Goal: Transaction & Acquisition: Purchase product/service

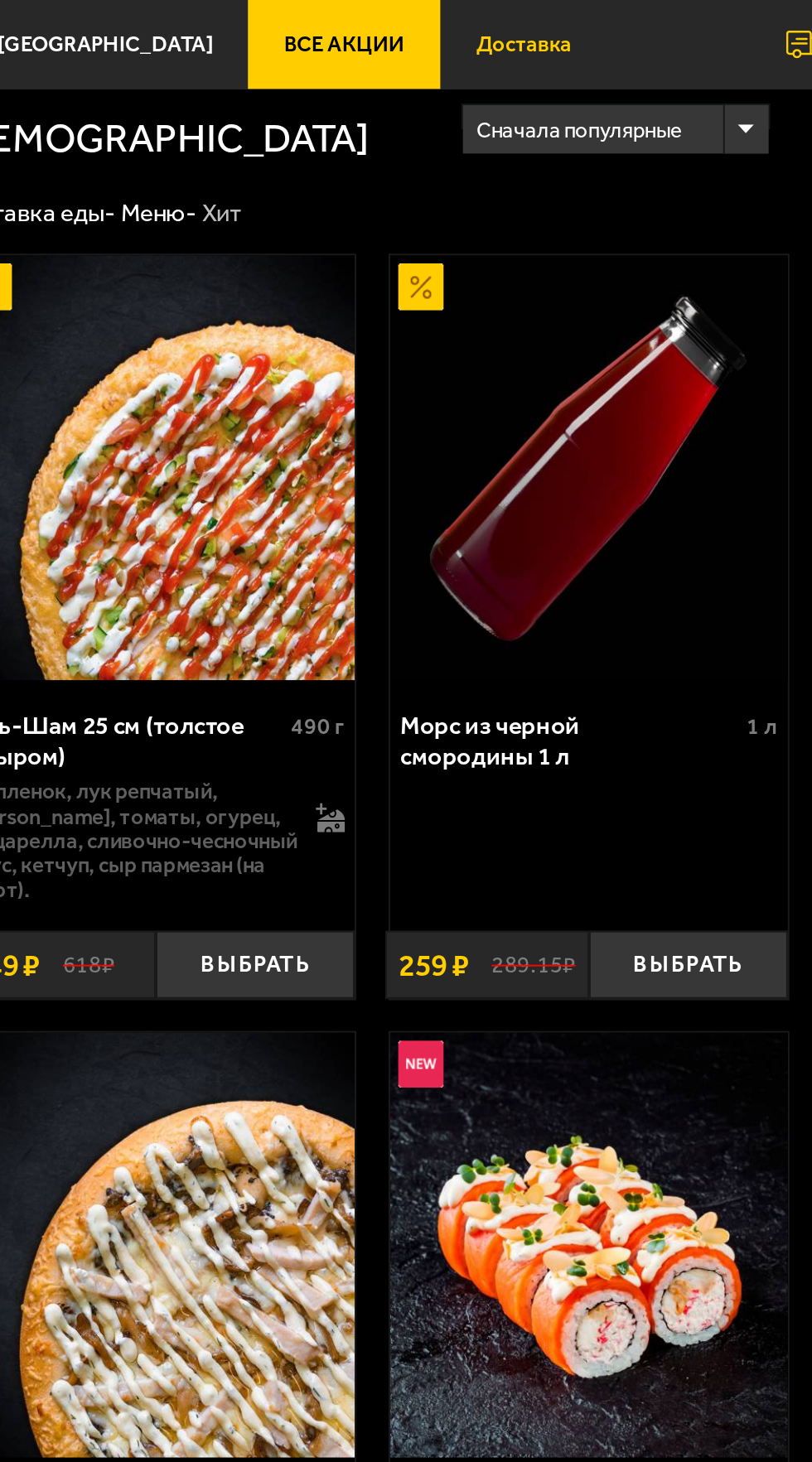
click at [421, 19] on span "Доставка" at bounding box center [440, 22] width 48 height 11
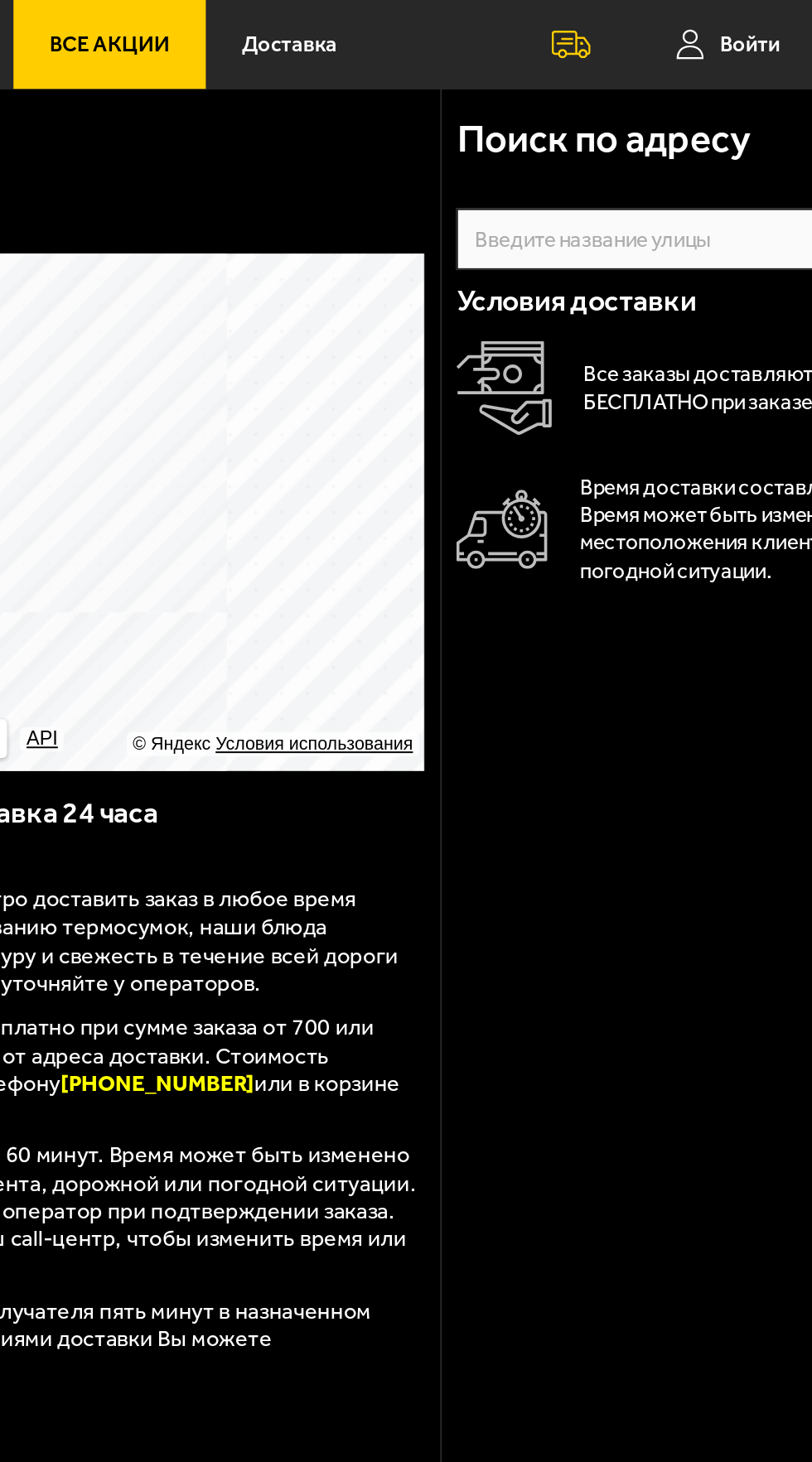
click at [668, 118] on input "text" at bounding box center [665, 122] width 277 height 32
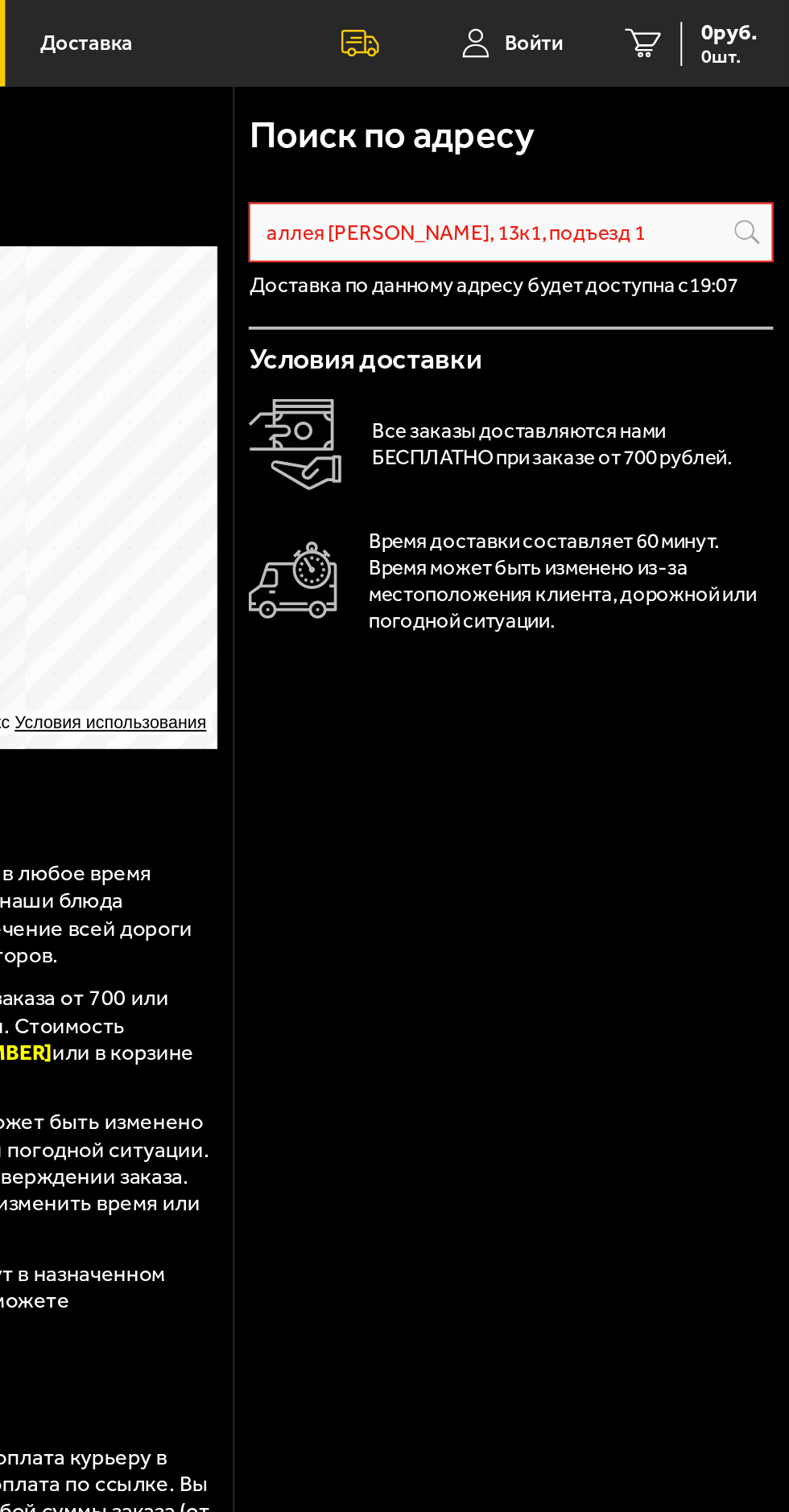
click at [768, 118] on input "аллея [PERSON_NAME], 13к1, подъезд 1" at bounding box center [646, 118] width 269 height 31
click at [767, 124] on input "аллея [PERSON_NAME], 13к1, подъезд 1" at bounding box center [646, 118] width 269 height 31
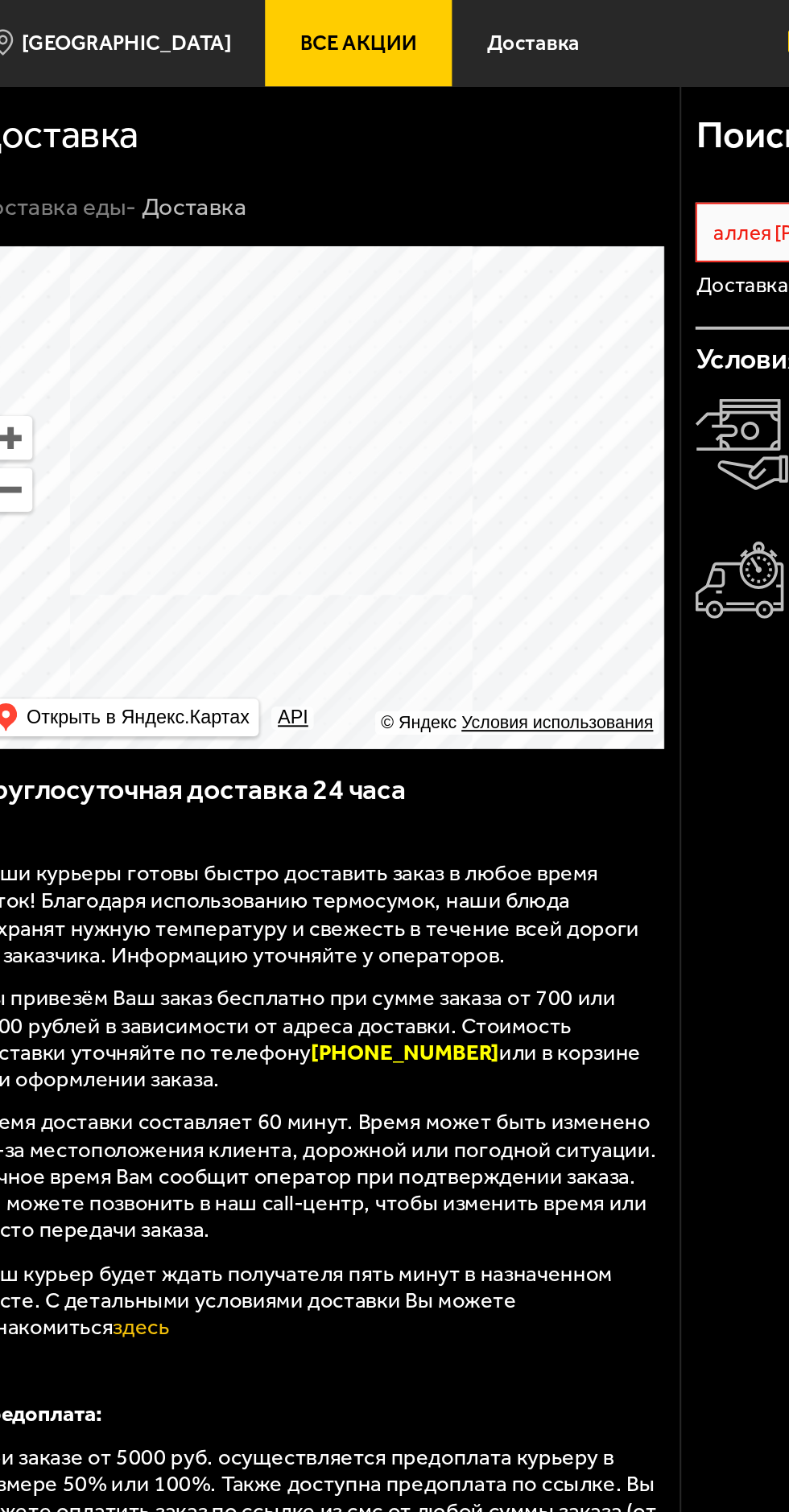
type input "аллея [PERSON_NAME], 13к1, подъезд 1"
